Goal: Transaction & Acquisition: Purchase product/service

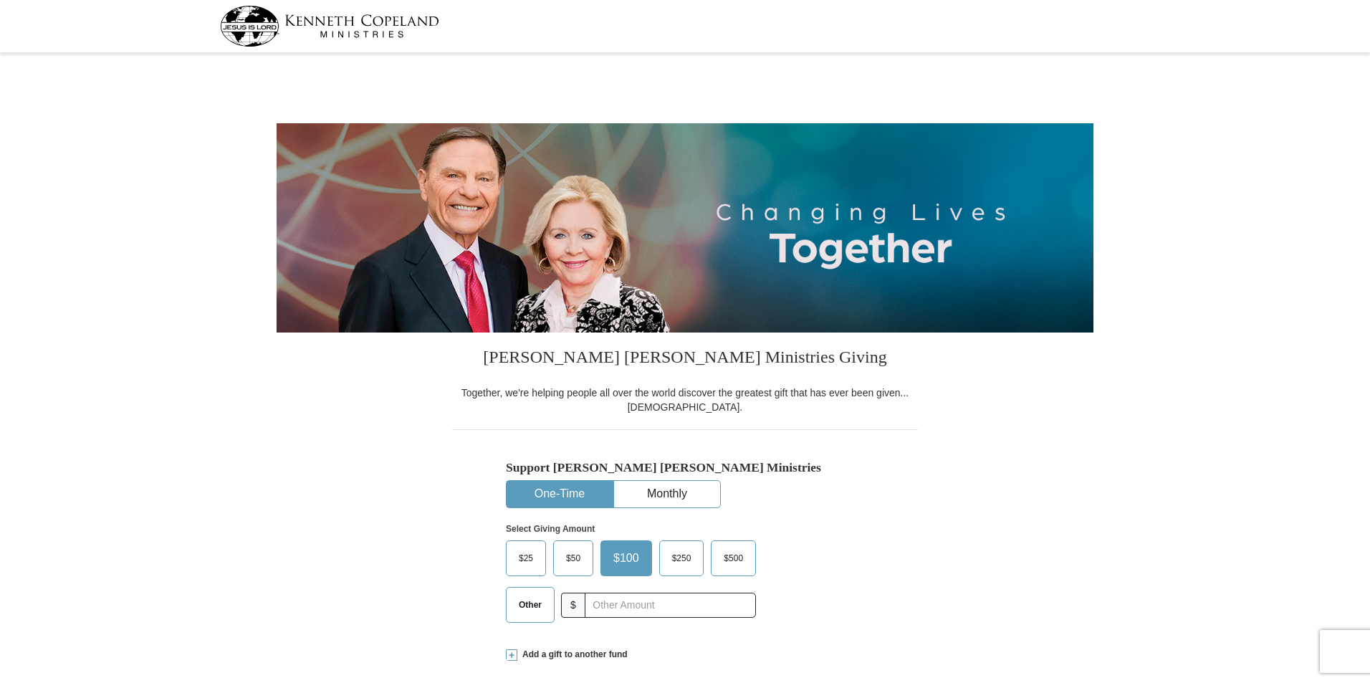
select select "VA"
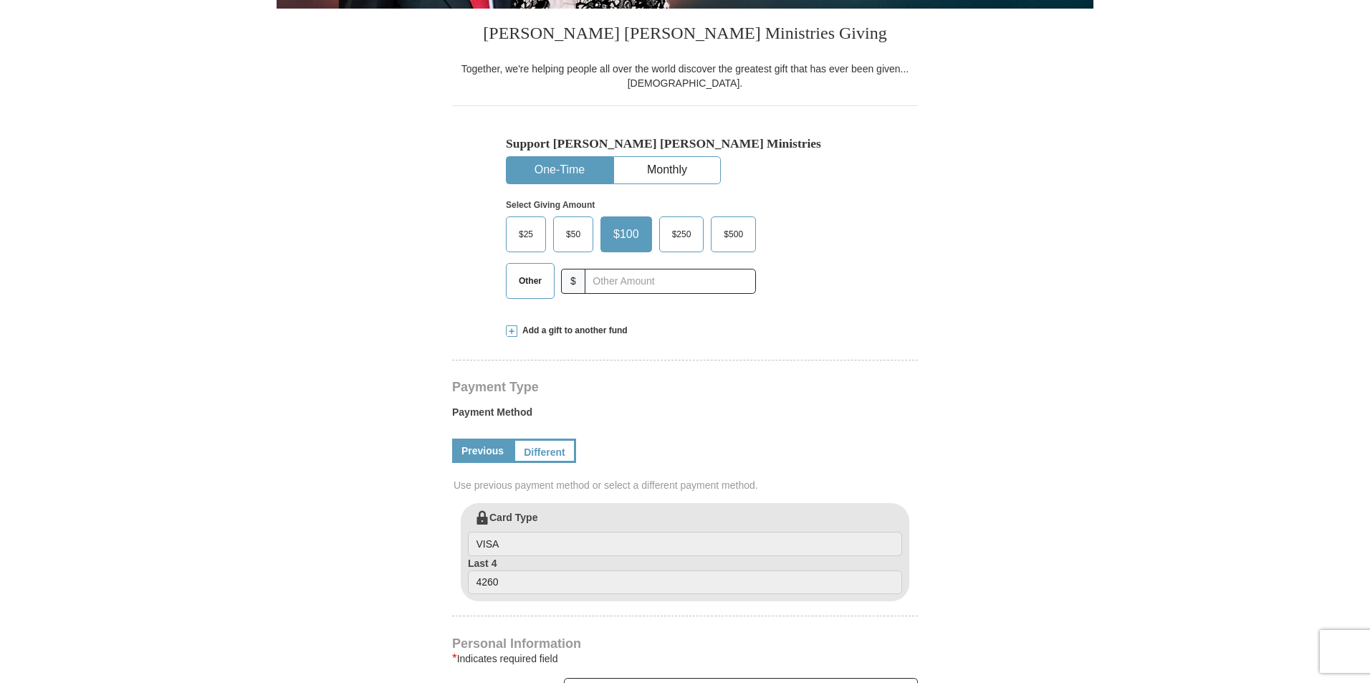
scroll to position [143, 0]
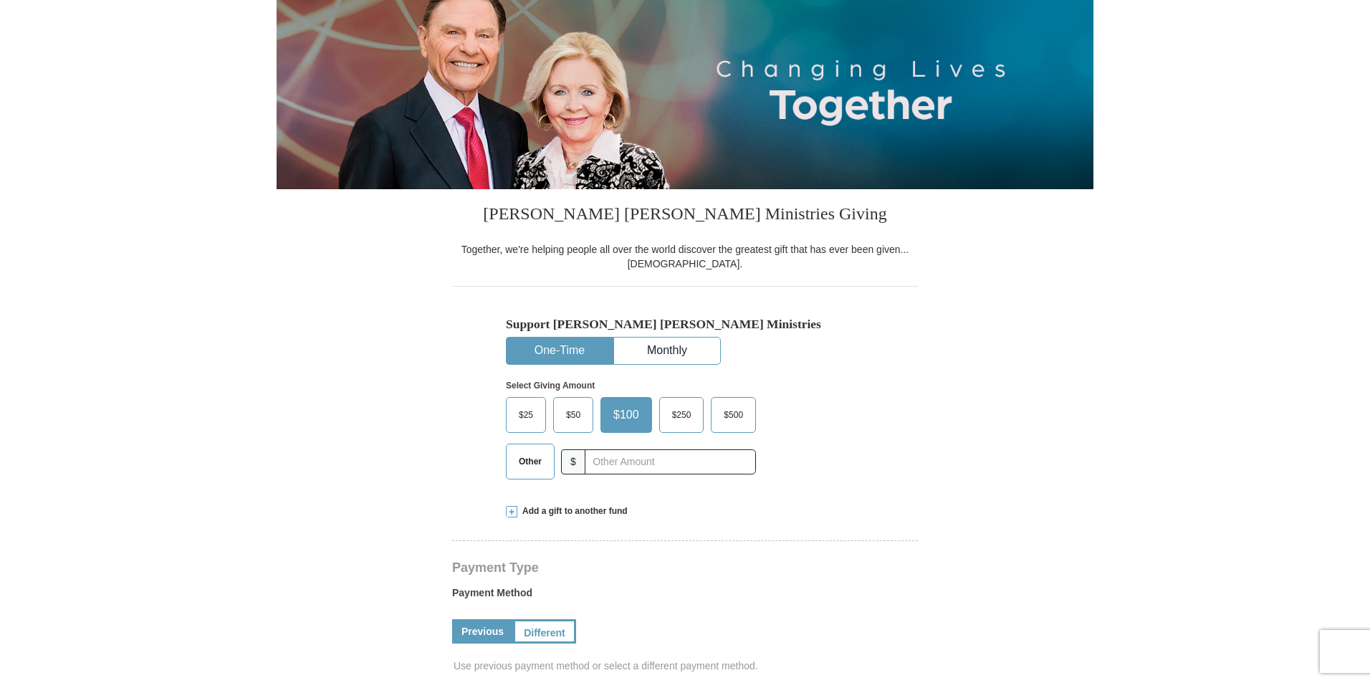
click at [523, 463] on span "Other" at bounding box center [530, 461] width 37 height 21
click at [0, 0] on input "Other" at bounding box center [0, 0] width 0 height 0
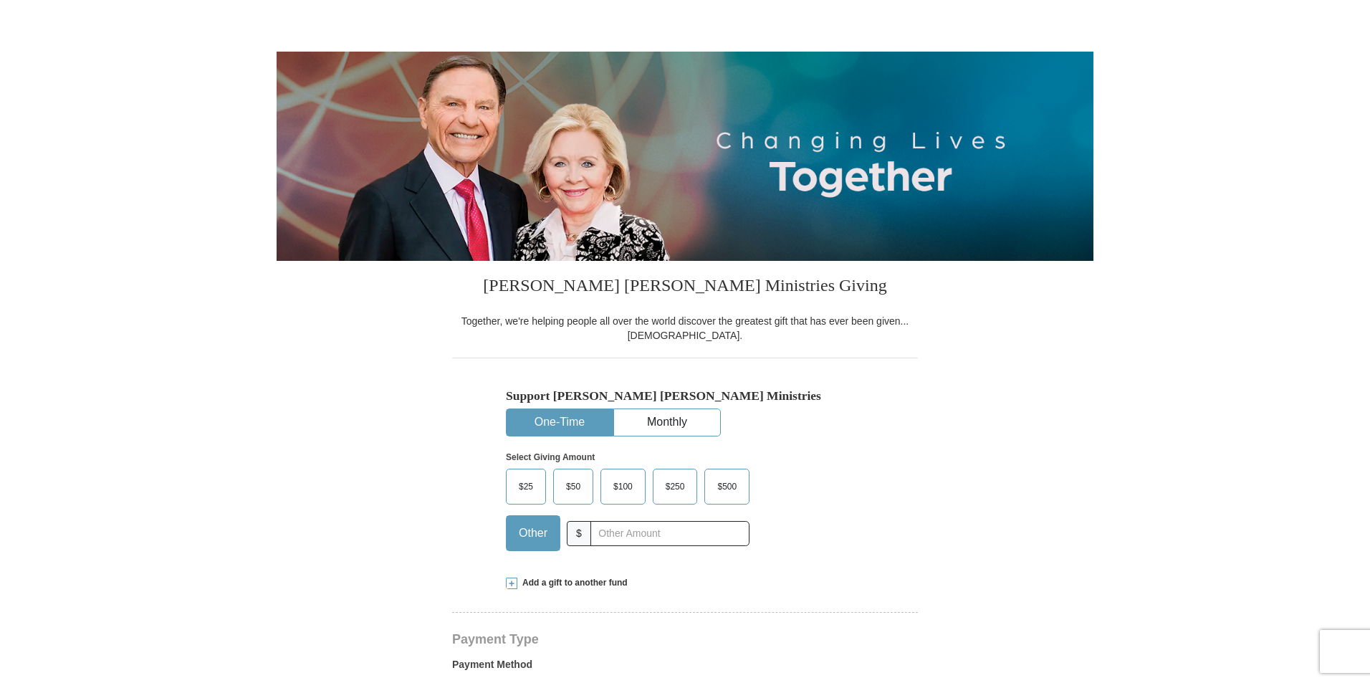
click at [573, 582] on span "Add a gift to another fund" at bounding box center [572, 583] width 110 height 12
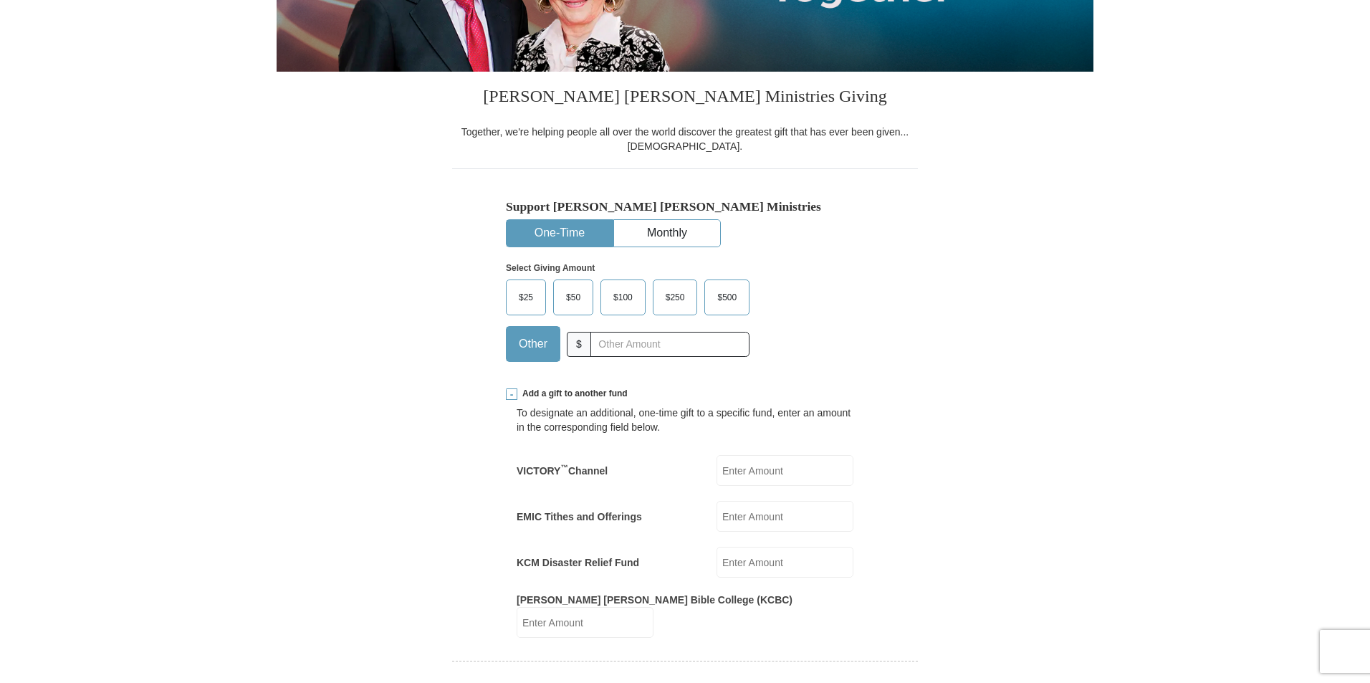
scroll to position [287, 0]
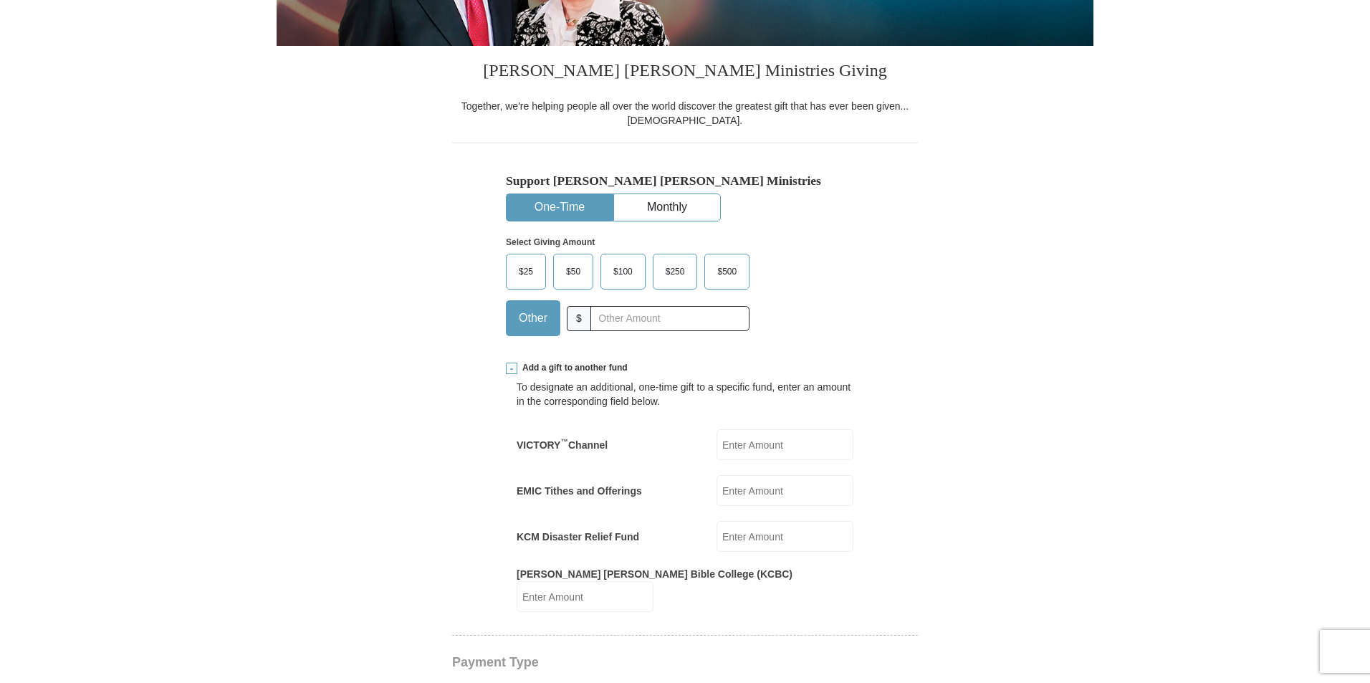
click at [527, 272] on span "$25" at bounding box center [526, 271] width 29 height 21
click at [0, 0] on input "$25" at bounding box center [0, 0] width 0 height 0
click at [532, 315] on span "Other" at bounding box center [530, 317] width 37 height 21
click at [0, 0] on input "Other" at bounding box center [0, 0] width 0 height 0
type input "20"
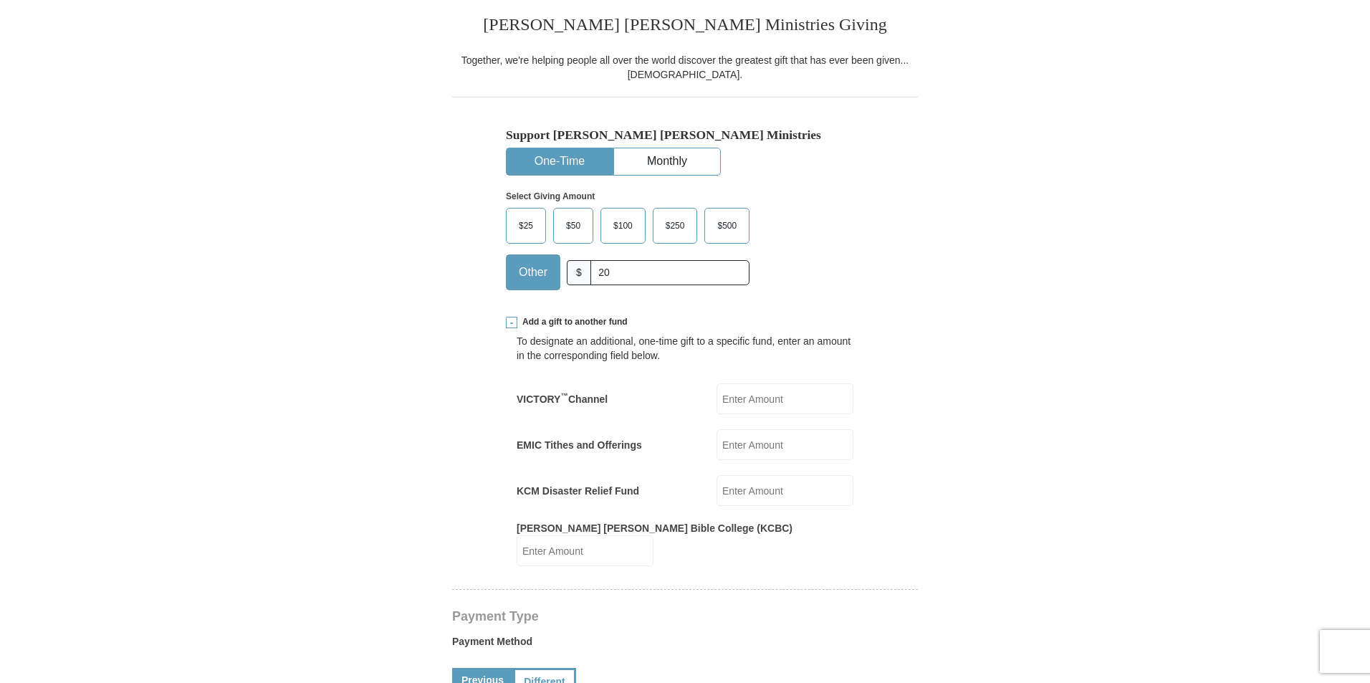
scroll to position [358, 0]
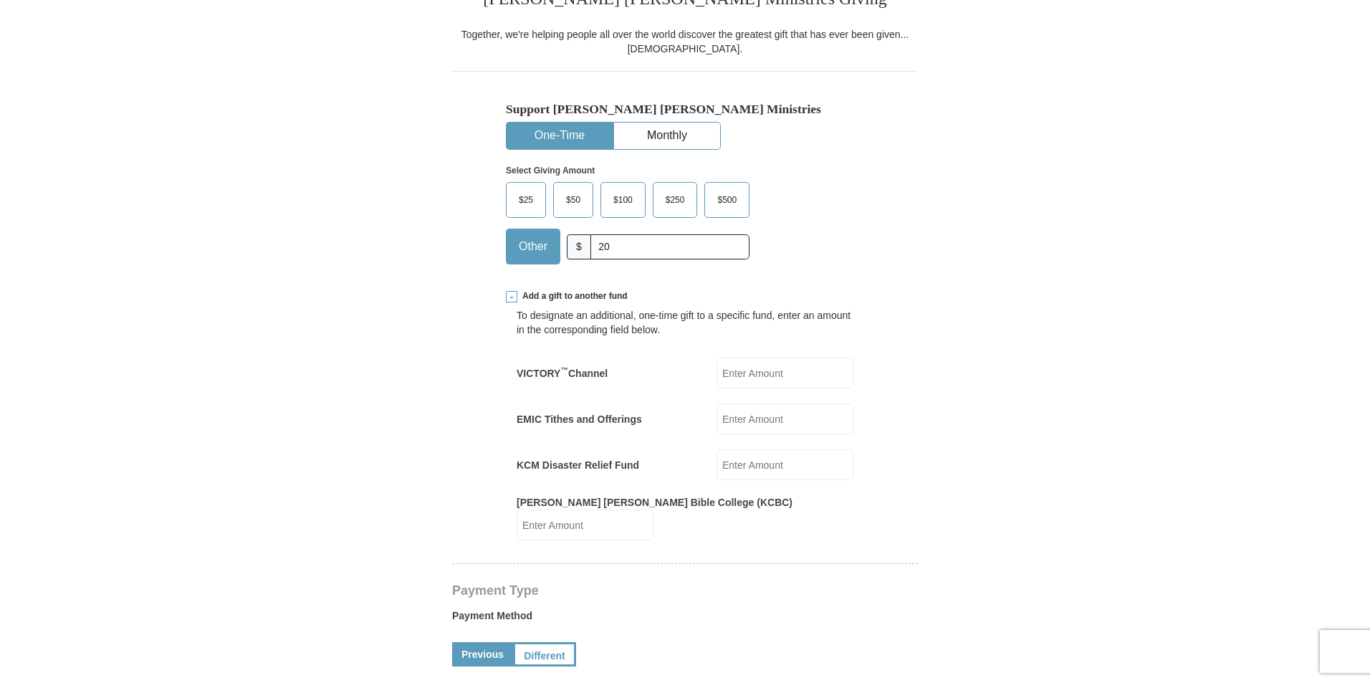
click at [746, 462] on input "KCM Disaster Relief Fund" at bounding box center [784, 464] width 137 height 31
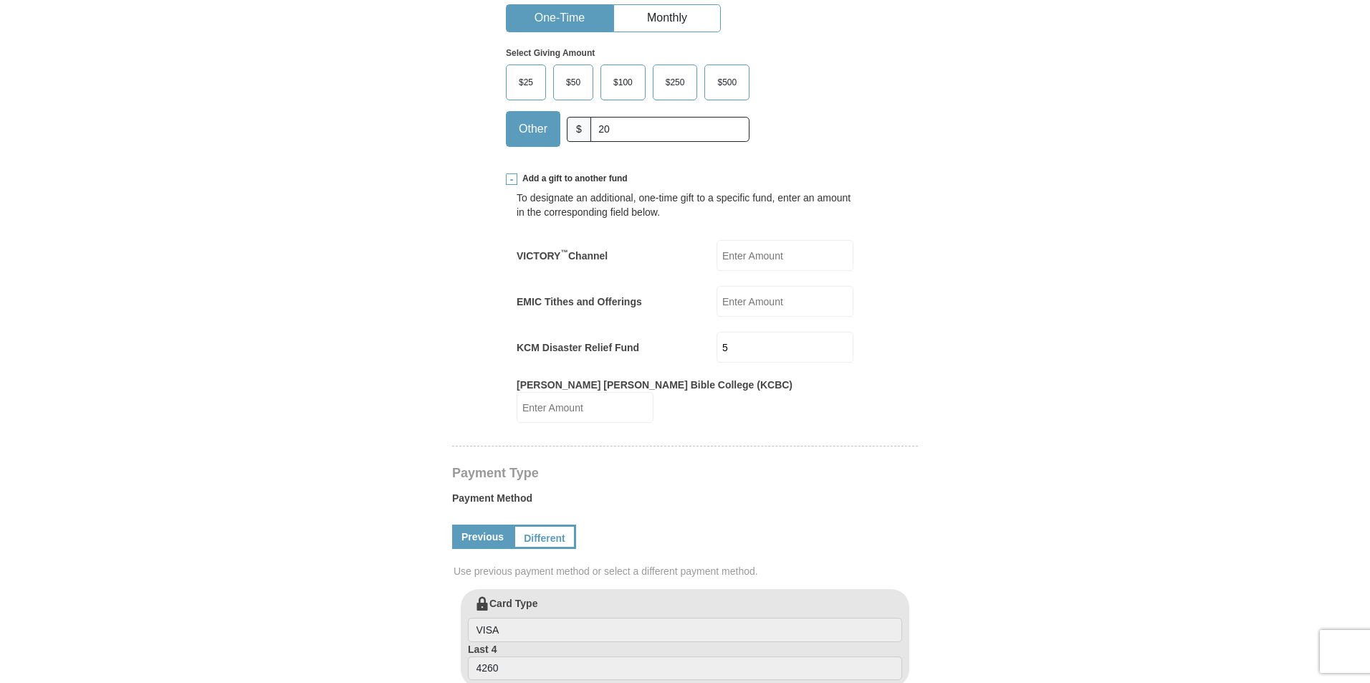
scroll to position [502, 0]
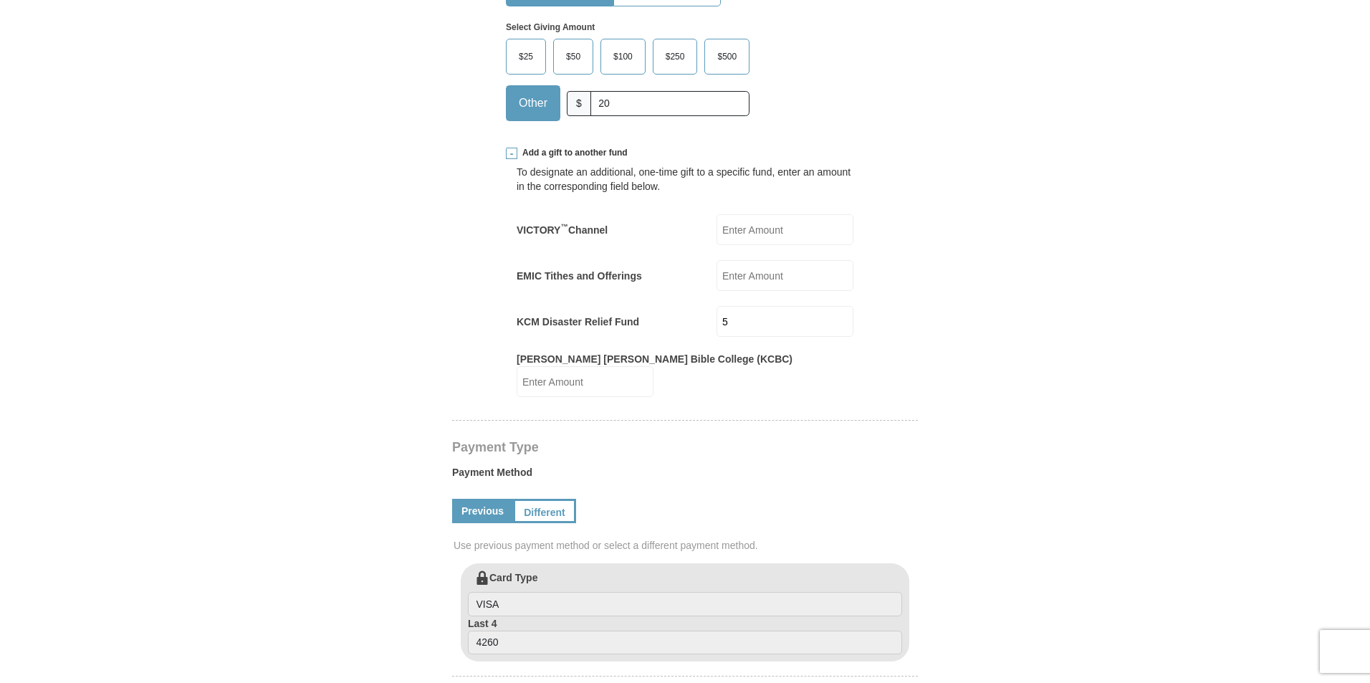
type input "5"
click at [746, 486] on div "Previous Different" at bounding box center [685, 510] width 466 height 49
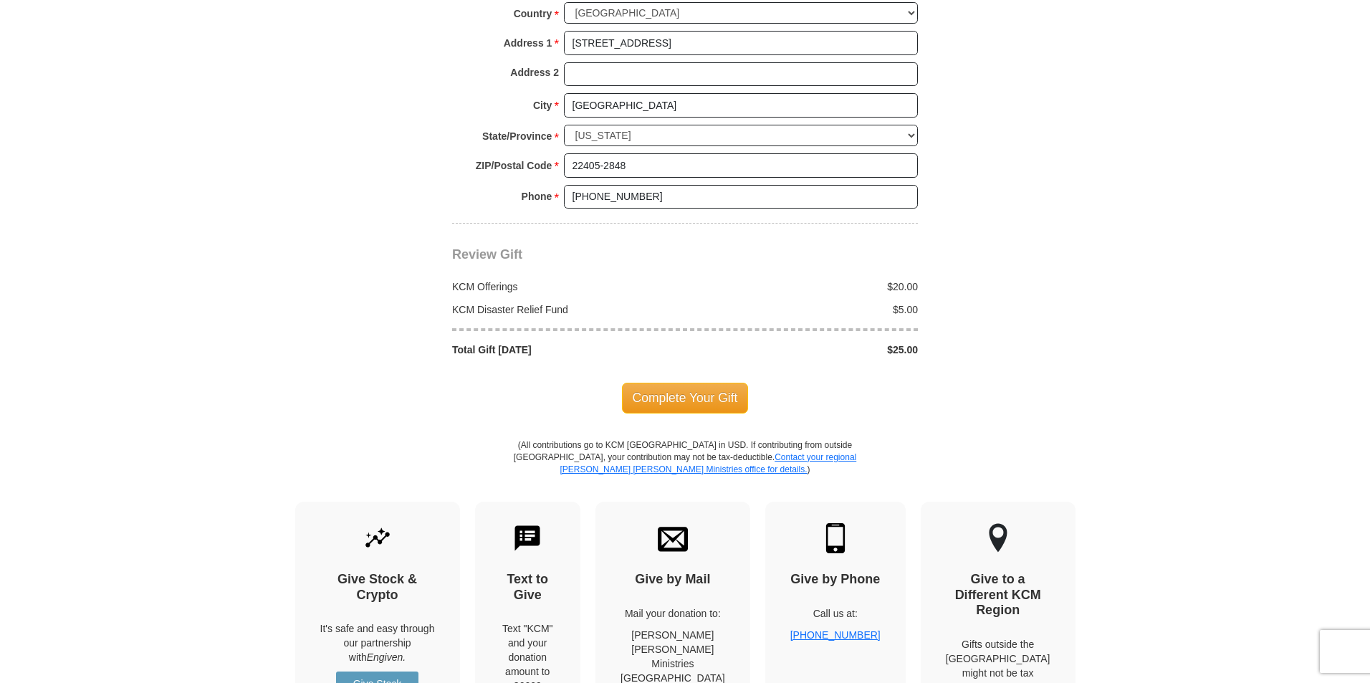
scroll to position [1361, 0]
click at [703, 381] on span "Complete Your Gift" at bounding box center [685, 396] width 127 height 30
